Goal: Information Seeking & Learning: Find contact information

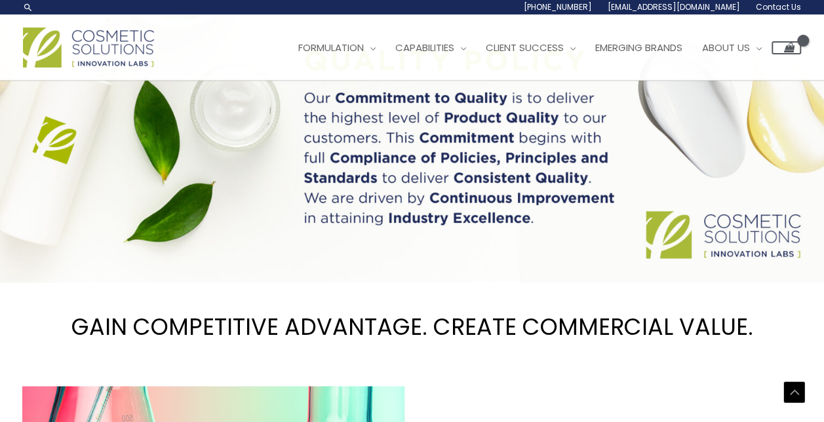
scroll to position [903, 0]
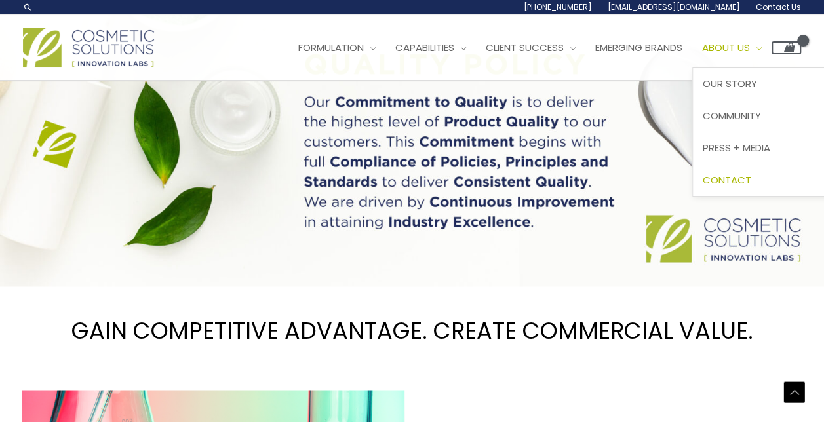
click at [751, 177] on span "Contact" at bounding box center [726, 180] width 48 height 14
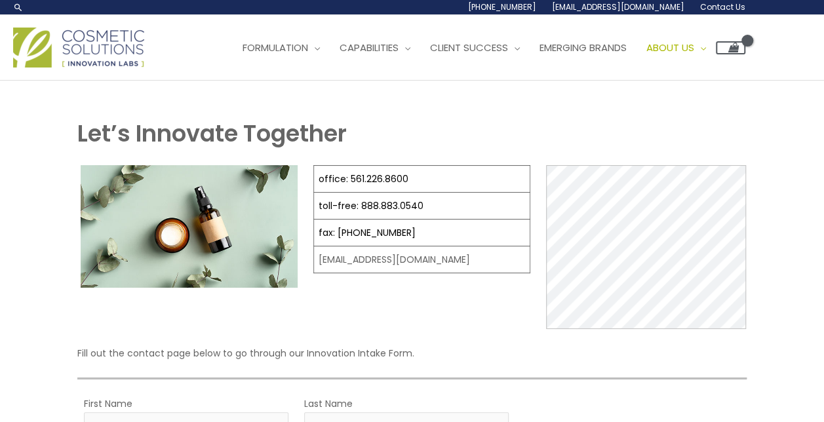
select select
click at [449, 257] on td "[EMAIL_ADDRESS][DOMAIN_NAME]" at bounding box center [422, 259] width 216 height 27
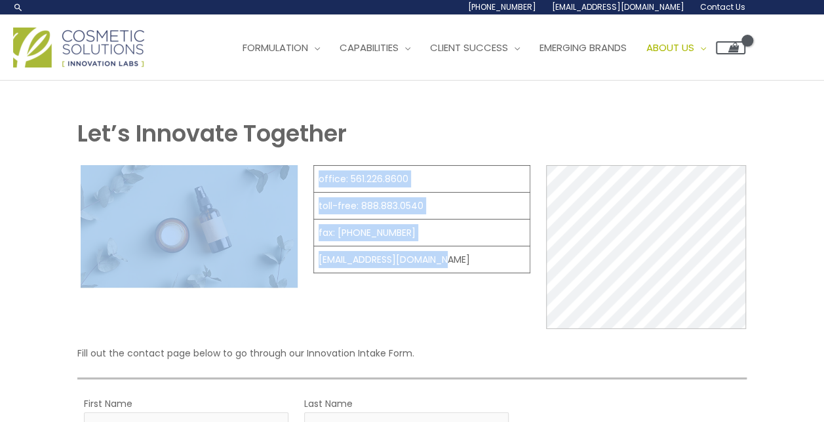
drag, startPoint x: 438, startPoint y: 258, endPoint x: 303, endPoint y: 264, distance: 134.4
click at [303, 264] on div "office: 561.226.8600 toll-free: [PHONE_NUMBER] fax: [PHONE_NUMBER] [EMAIL_ADDRE…" at bounding box center [411, 247] width 669 height 164
click at [482, 261] on td "[EMAIL_ADDRESS][DOMAIN_NAME]" at bounding box center [422, 259] width 216 height 27
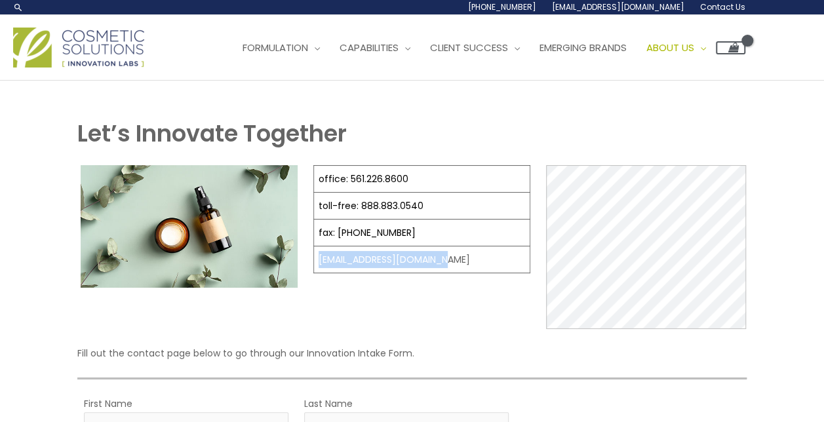
drag, startPoint x: 461, startPoint y: 259, endPoint x: 313, endPoint y: 267, distance: 148.2
click at [314, 267] on td "[EMAIL_ADDRESS][DOMAIN_NAME]" at bounding box center [422, 259] width 216 height 27
copy td "[EMAIL_ADDRESS][DOMAIN_NAME]"
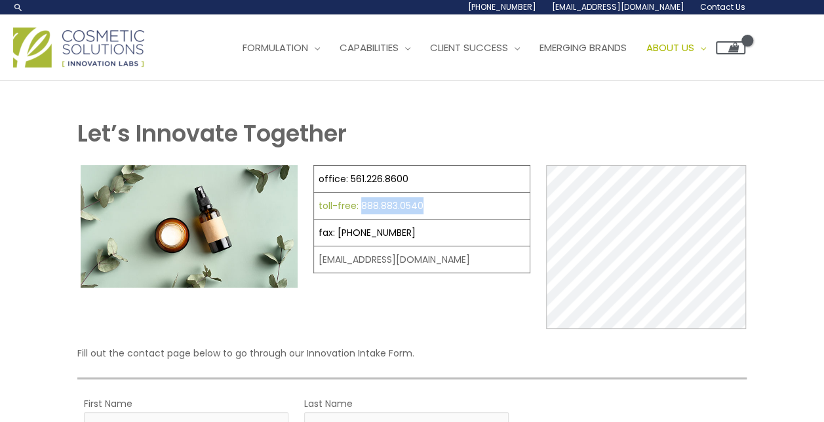
drag, startPoint x: 461, startPoint y: 208, endPoint x: 358, endPoint y: 203, distance: 103.0
click at [358, 203] on td "toll-free: 888.883.0540" at bounding box center [422, 206] width 216 height 27
copy link "888.883.0540"
click at [408, 177] on td "office: 561.226.8600" at bounding box center [422, 179] width 216 height 27
drag, startPoint x: 423, startPoint y: 177, endPoint x: 343, endPoint y: 176, distance: 79.3
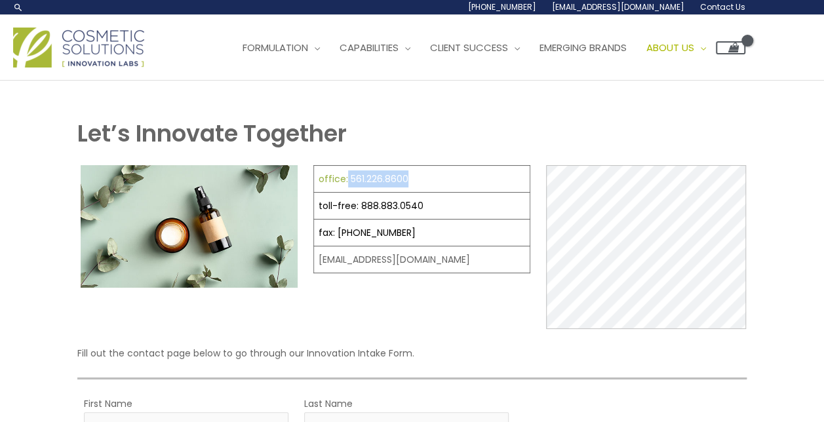
click at [343, 176] on td "office: 561.226.8600" at bounding box center [422, 179] width 216 height 27
copy link "561.226.8600"
